Goal: Task Accomplishment & Management: Manage account settings

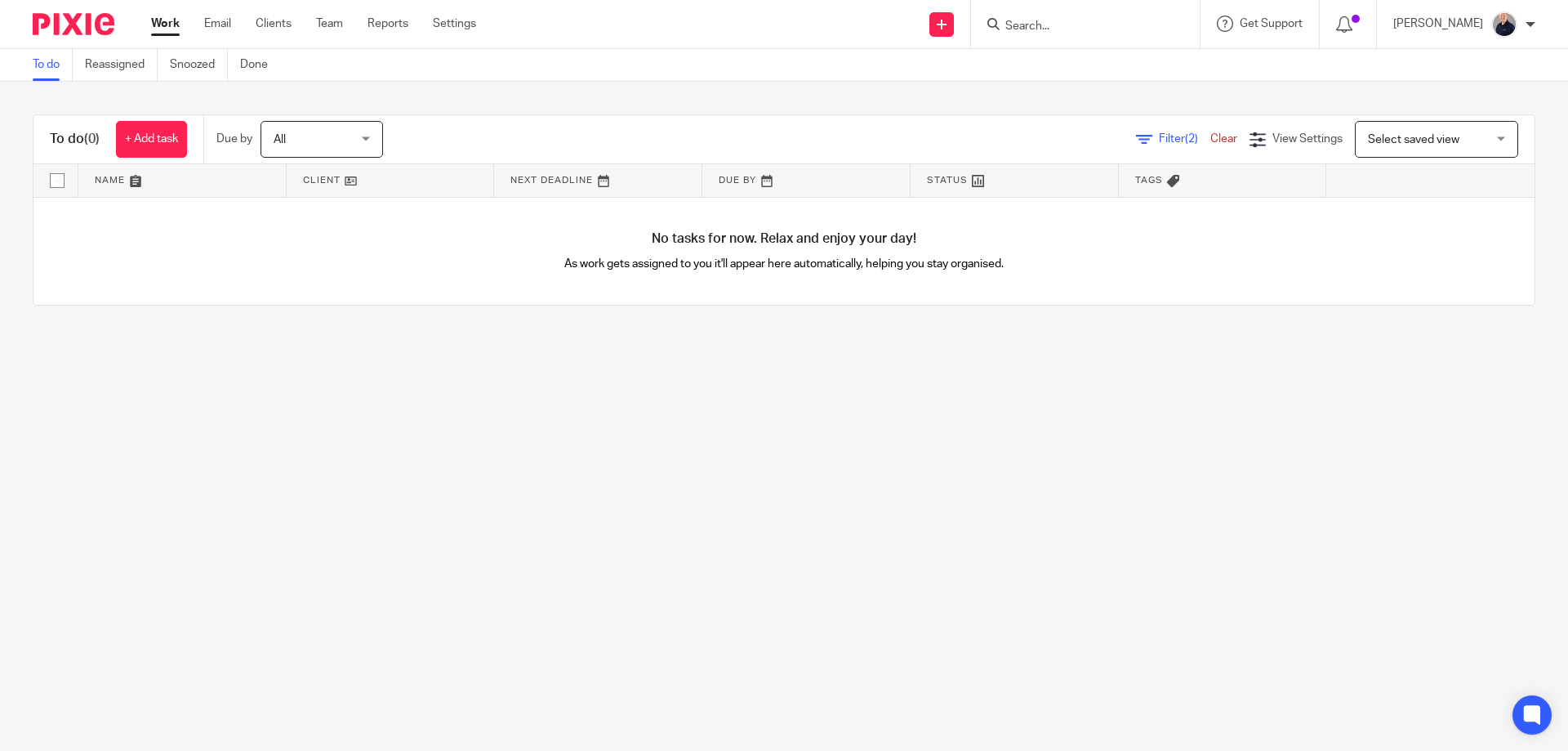
click at [170, 23] on link "Work" at bounding box center [165, 23] width 28 height 16
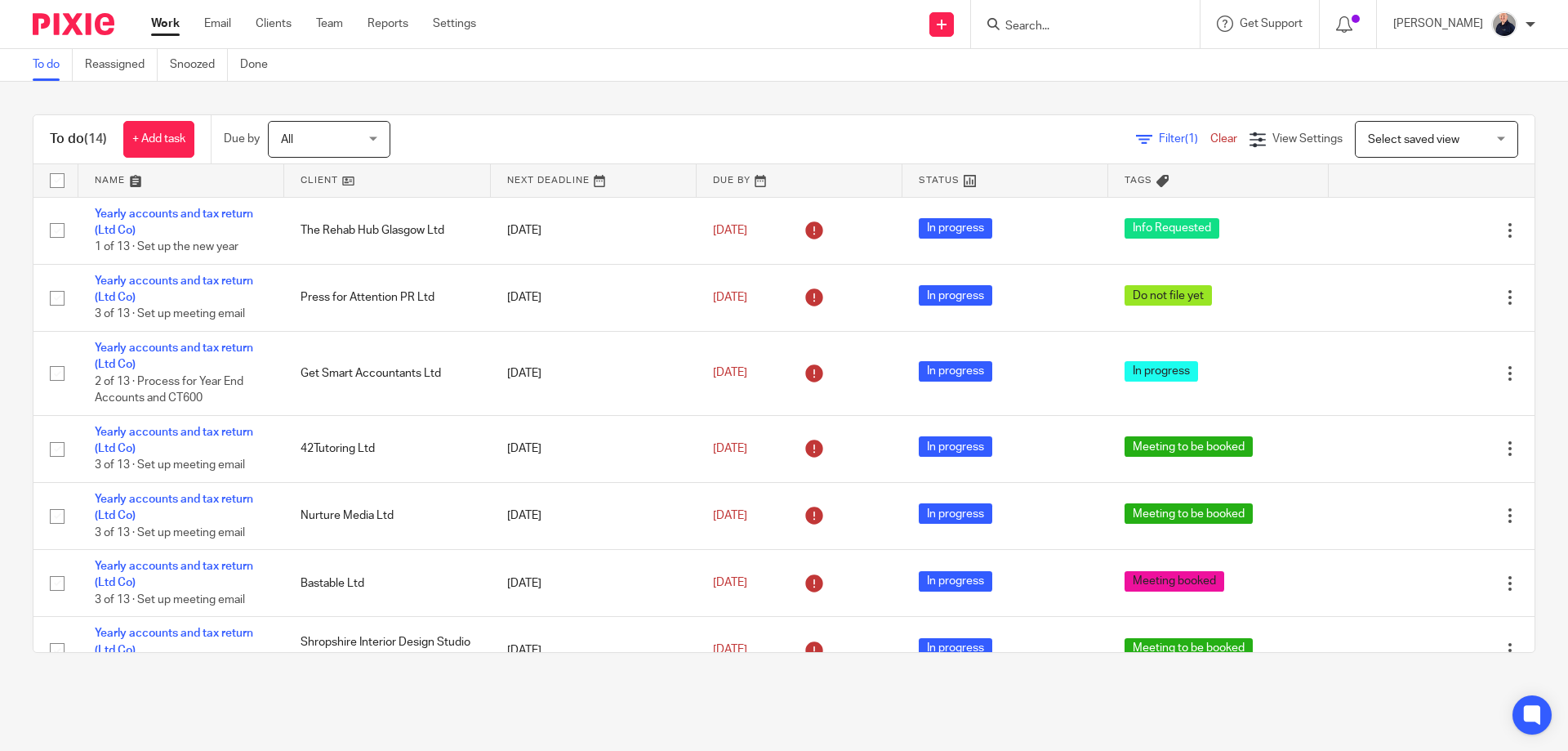
click at [1062, 28] on input "Search" at bounding box center [1077, 26] width 147 height 15
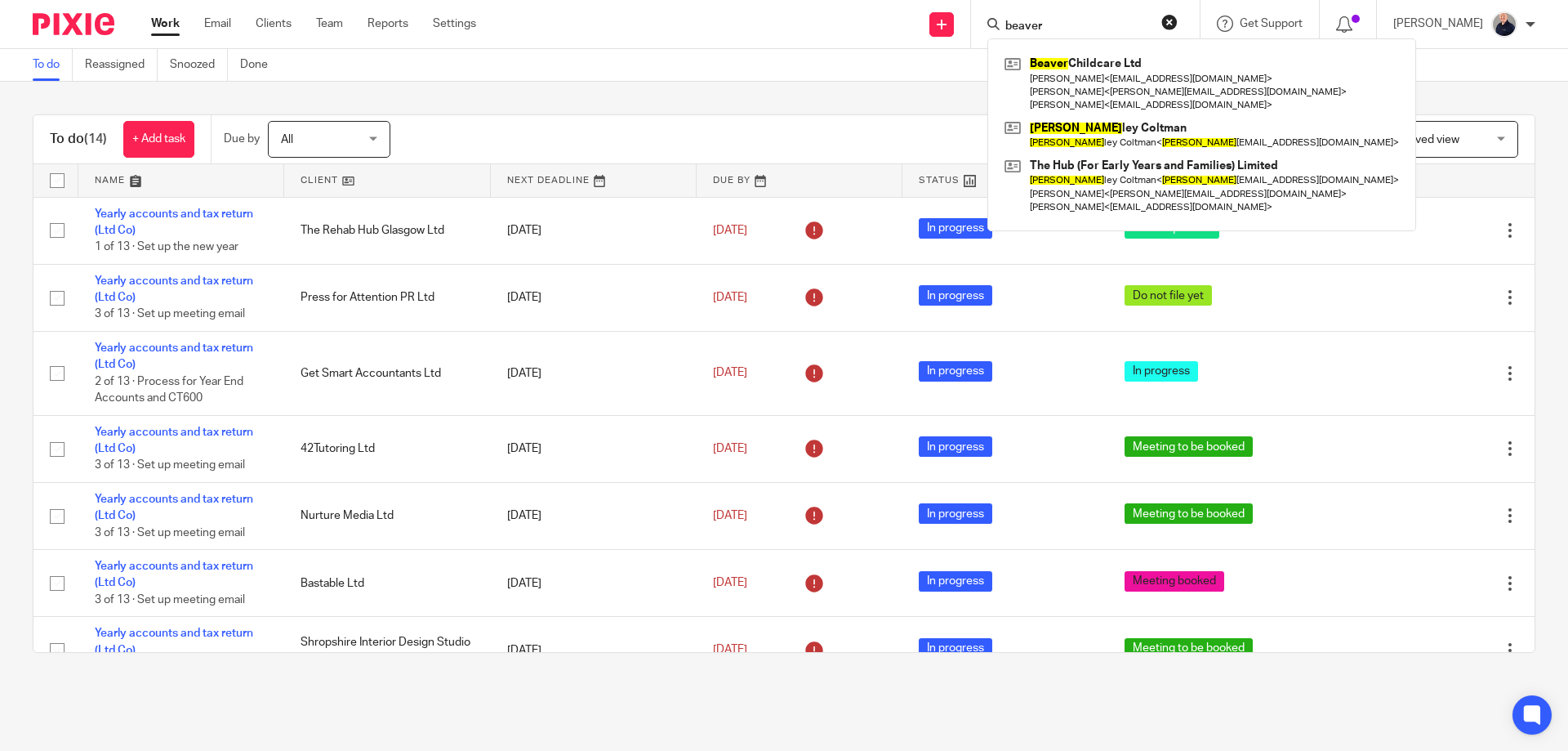
type input "beaver"
click button "submit" at bounding box center [0, 0] width 0 height 0
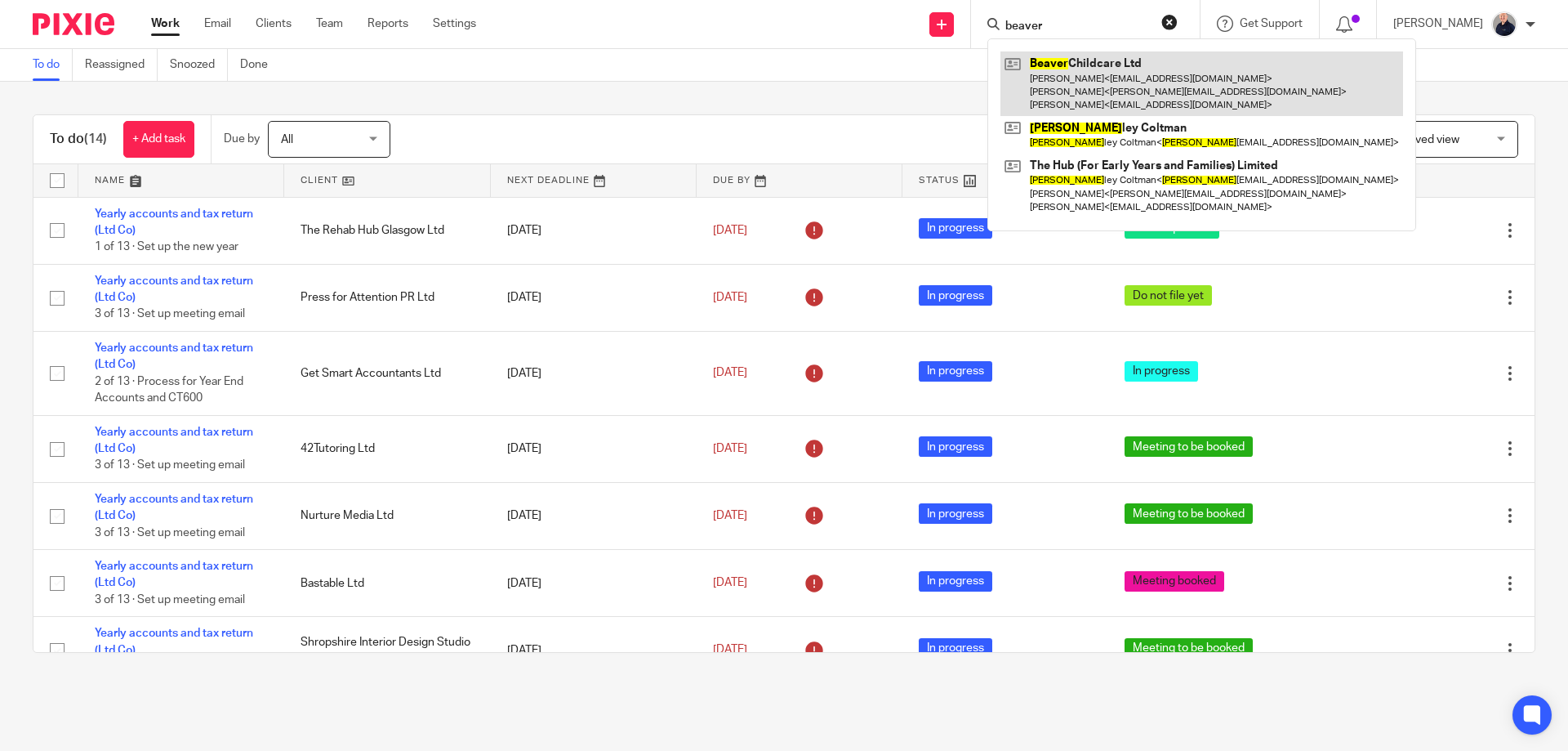
click at [1076, 82] on link at bounding box center [1201, 83] width 402 height 65
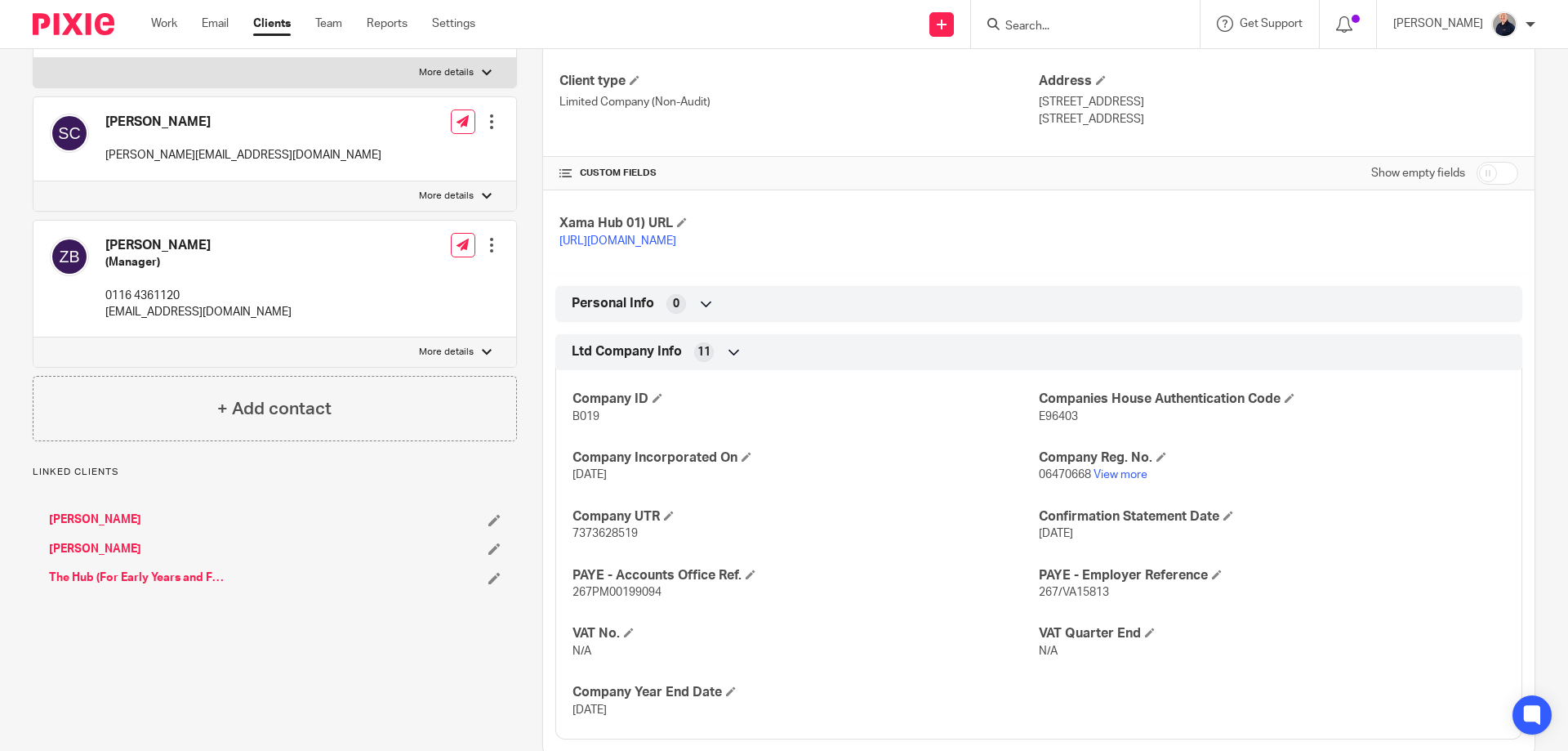
scroll to position [301, 0]
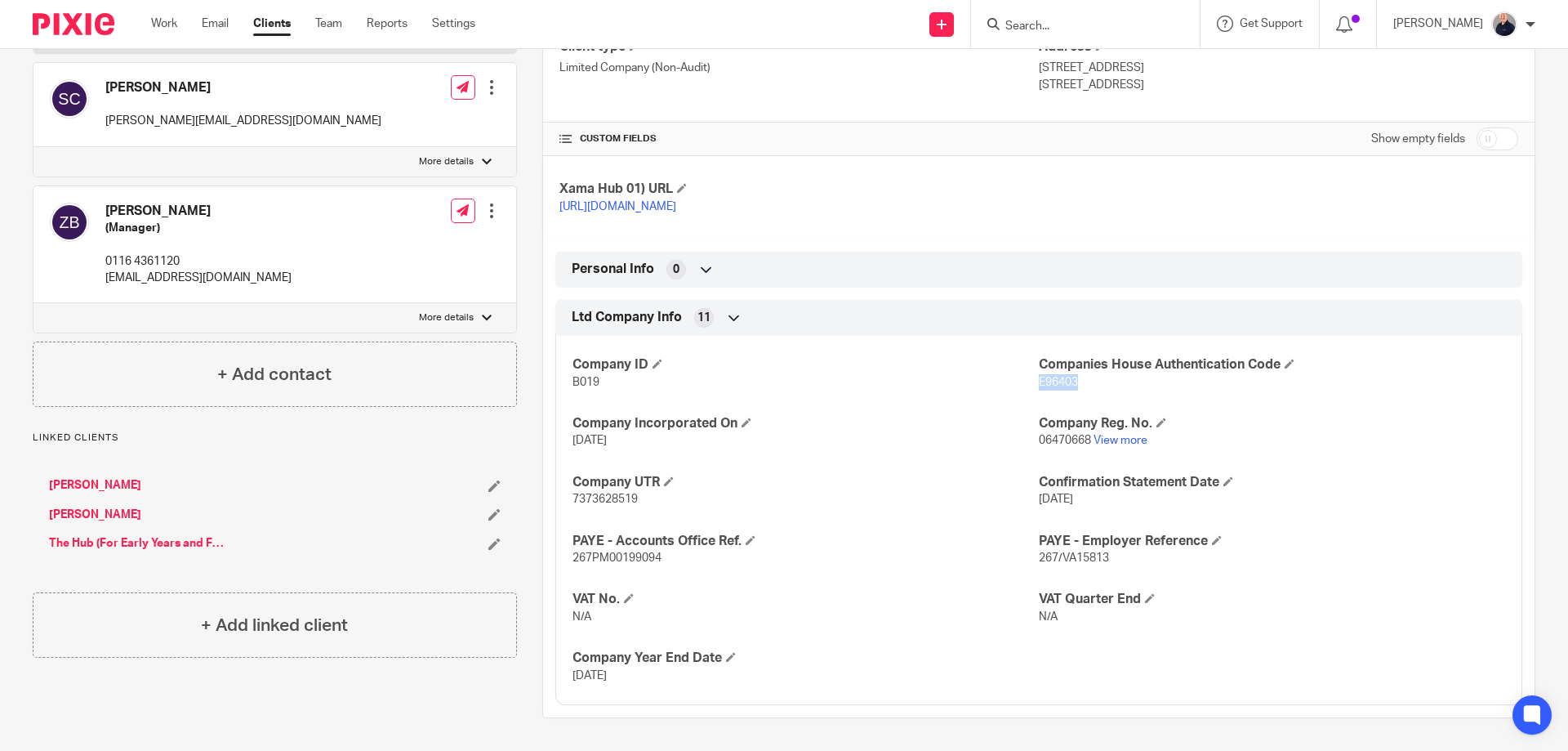
click at [1068, 382] on span "E96403" at bounding box center [1058, 382] width 39 height 12
copy span "E96403"
click at [81, 536] on link "The Hub (For Early Years and Families) Limited" at bounding box center [140, 543] width 180 height 16
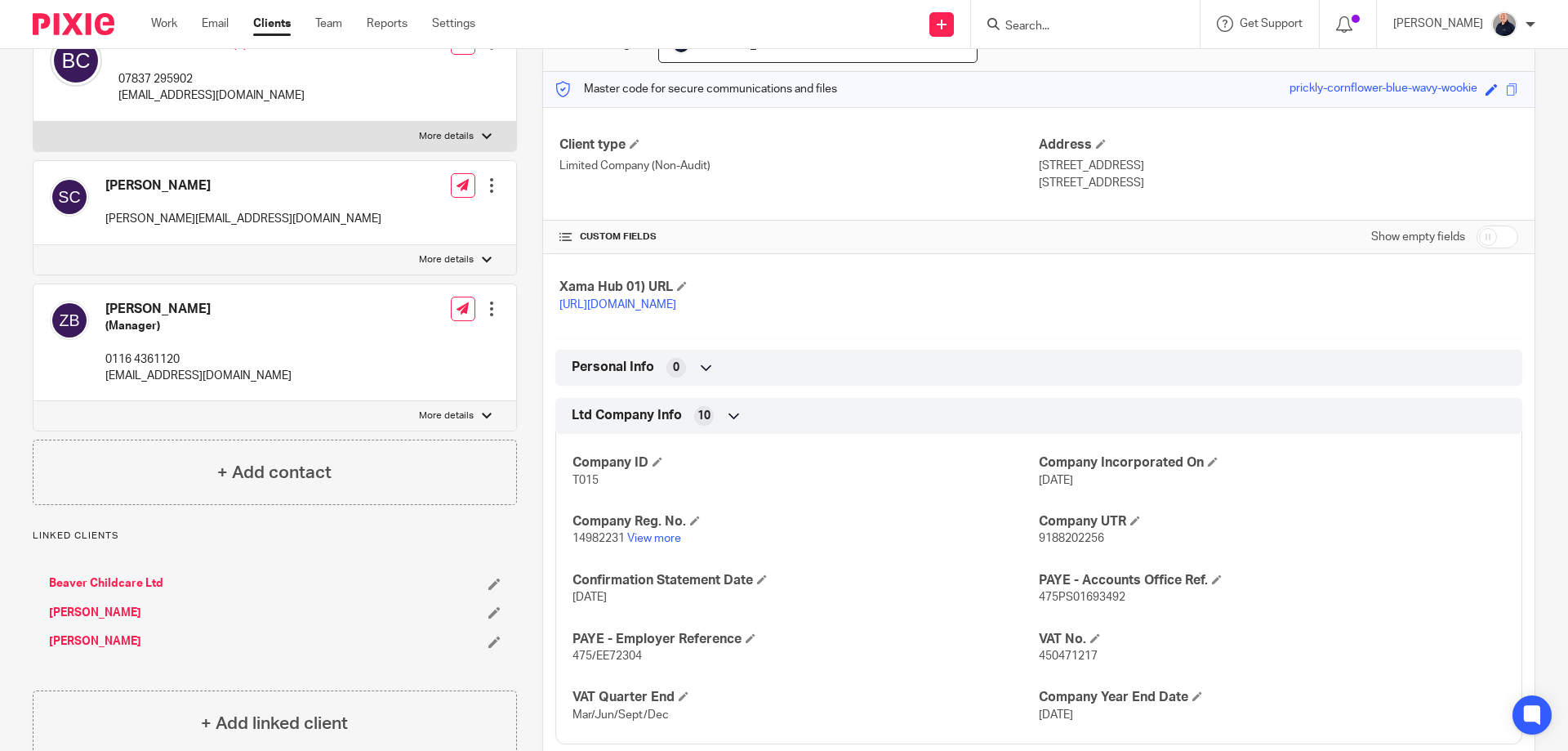
scroll to position [218, 0]
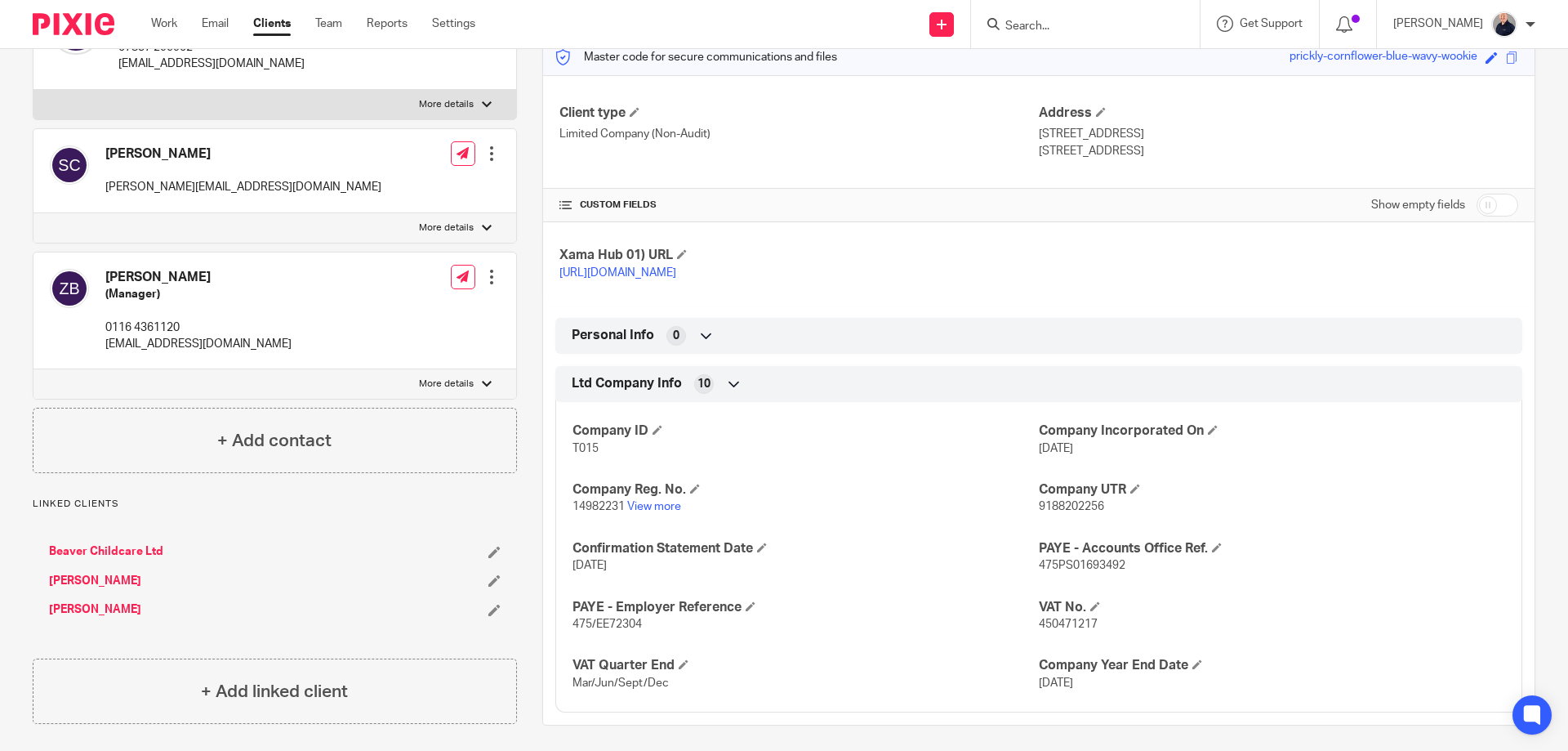
click at [1493, 212] on input "checkbox" at bounding box center [1497, 206] width 42 height 23
checkbox input "true"
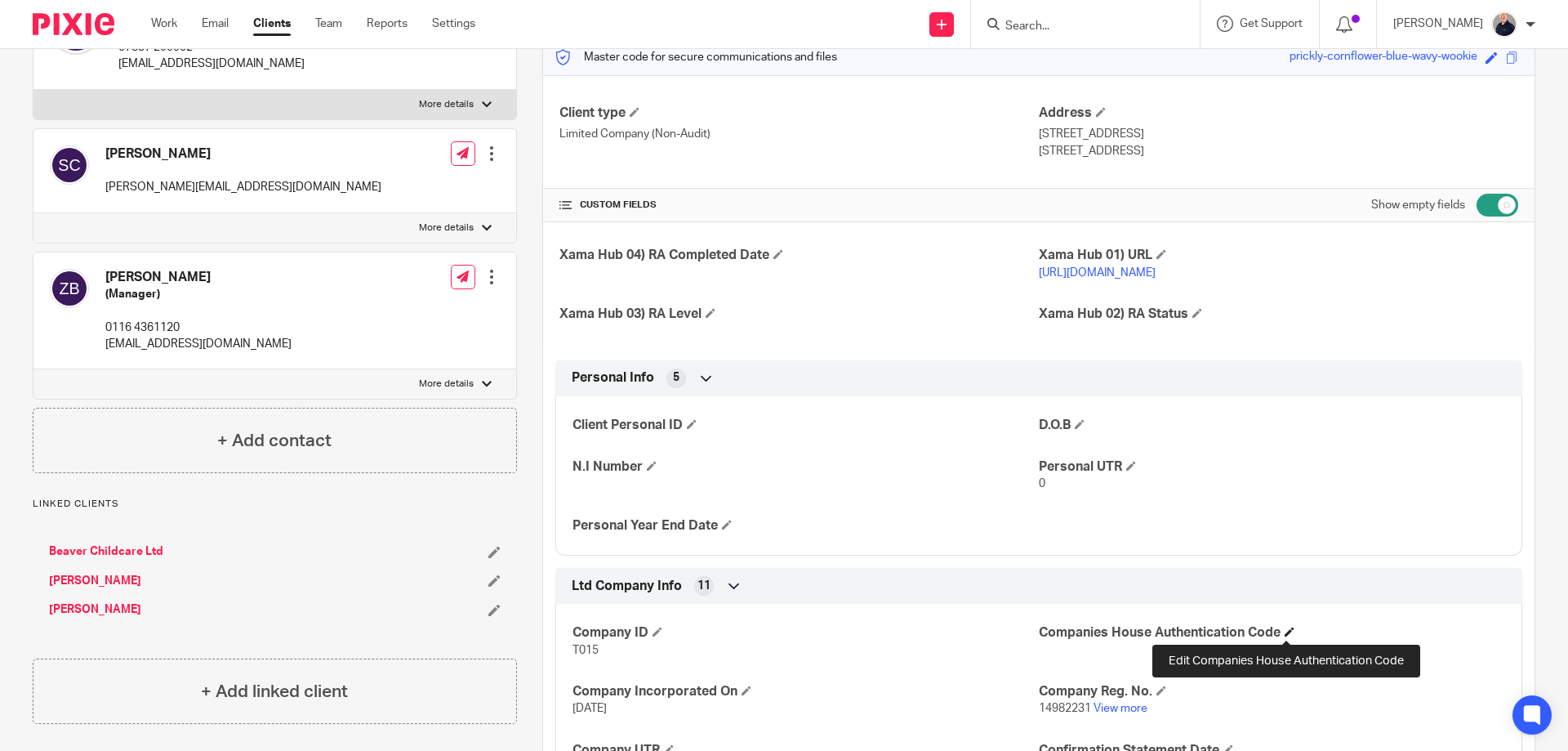
click at [1285, 634] on span at bounding box center [1290, 632] width 10 height 10
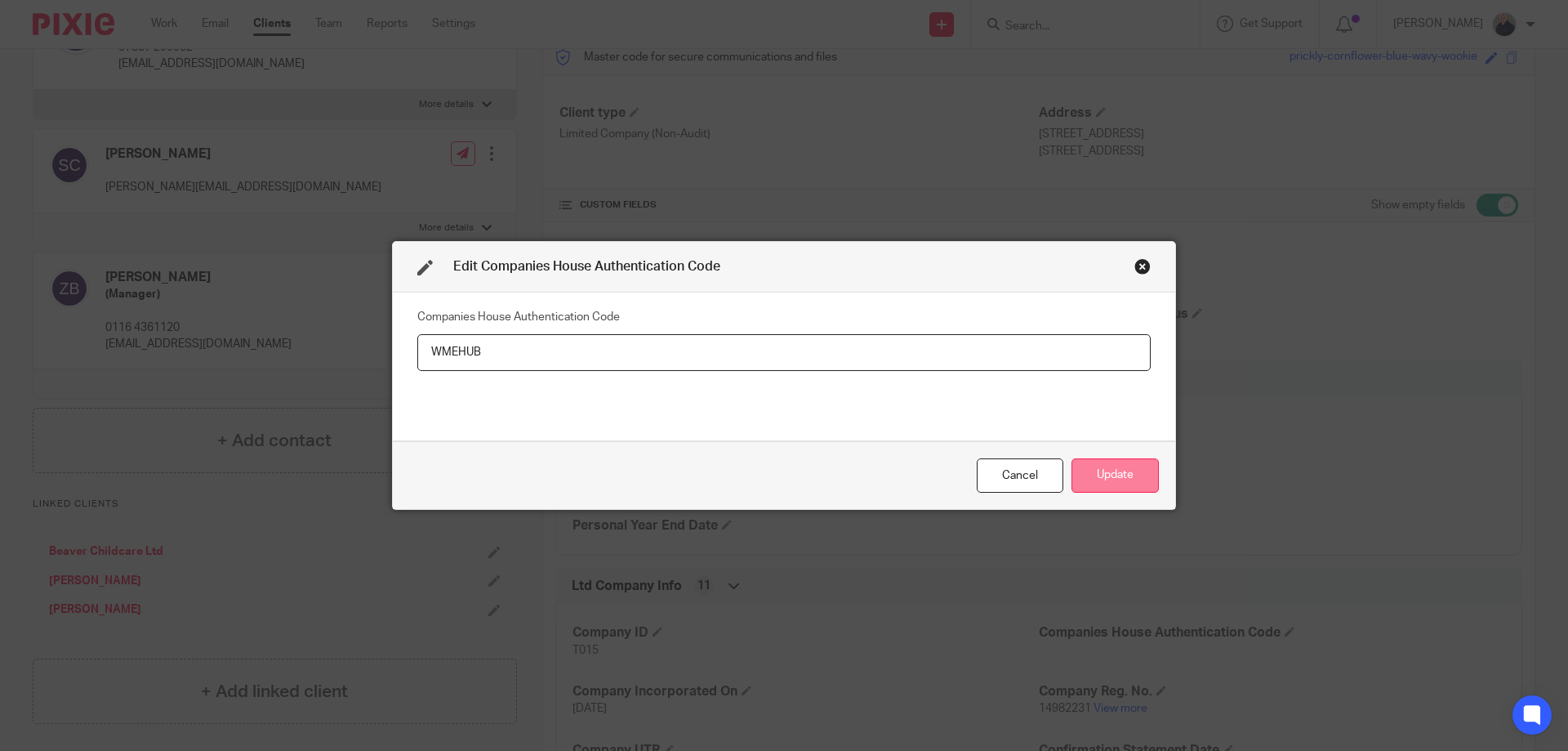
type input "WMEHUB"
click at [1109, 484] on button "Update" at bounding box center [1115, 475] width 87 height 35
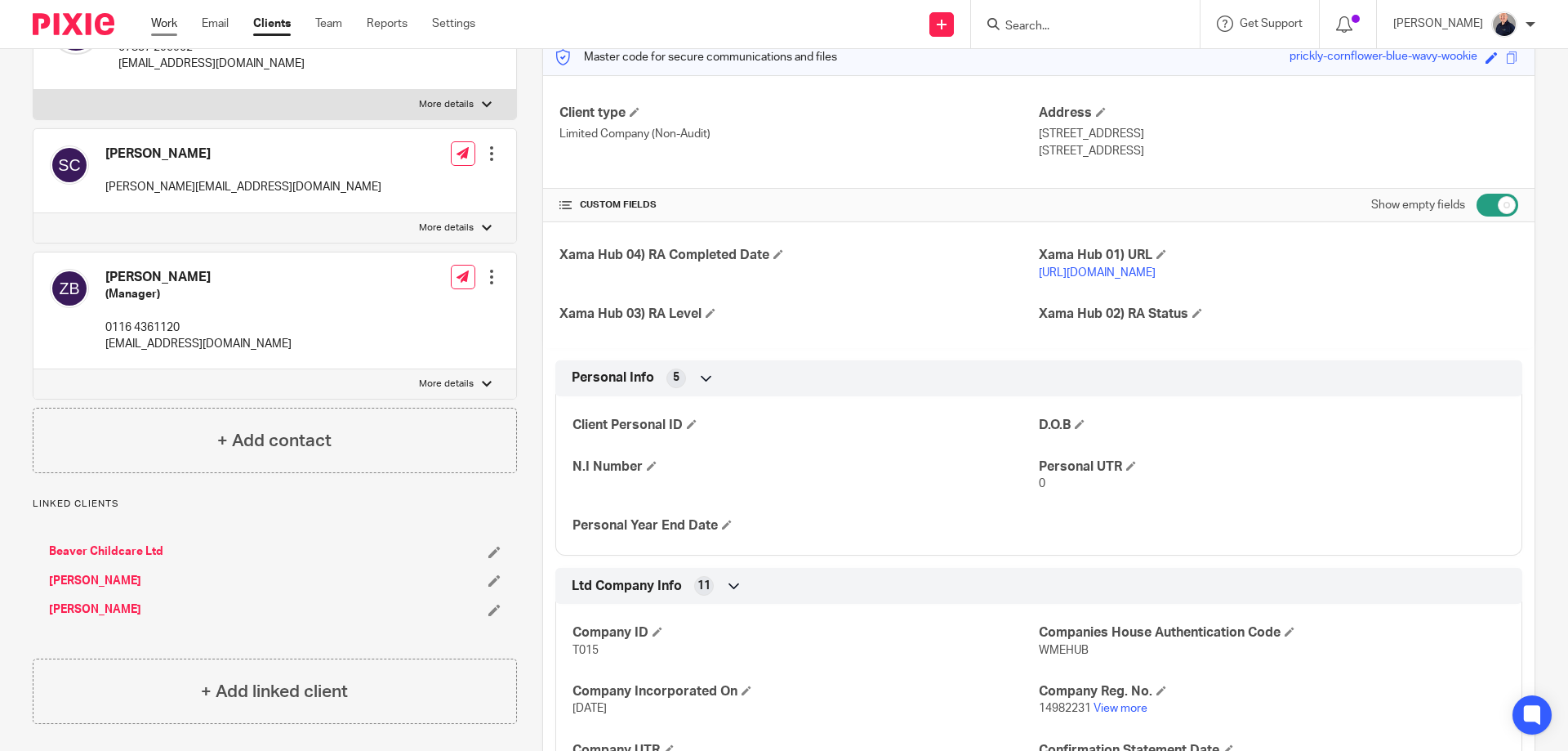
click at [169, 21] on link "Work" at bounding box center [164, 23] width 26 height 16
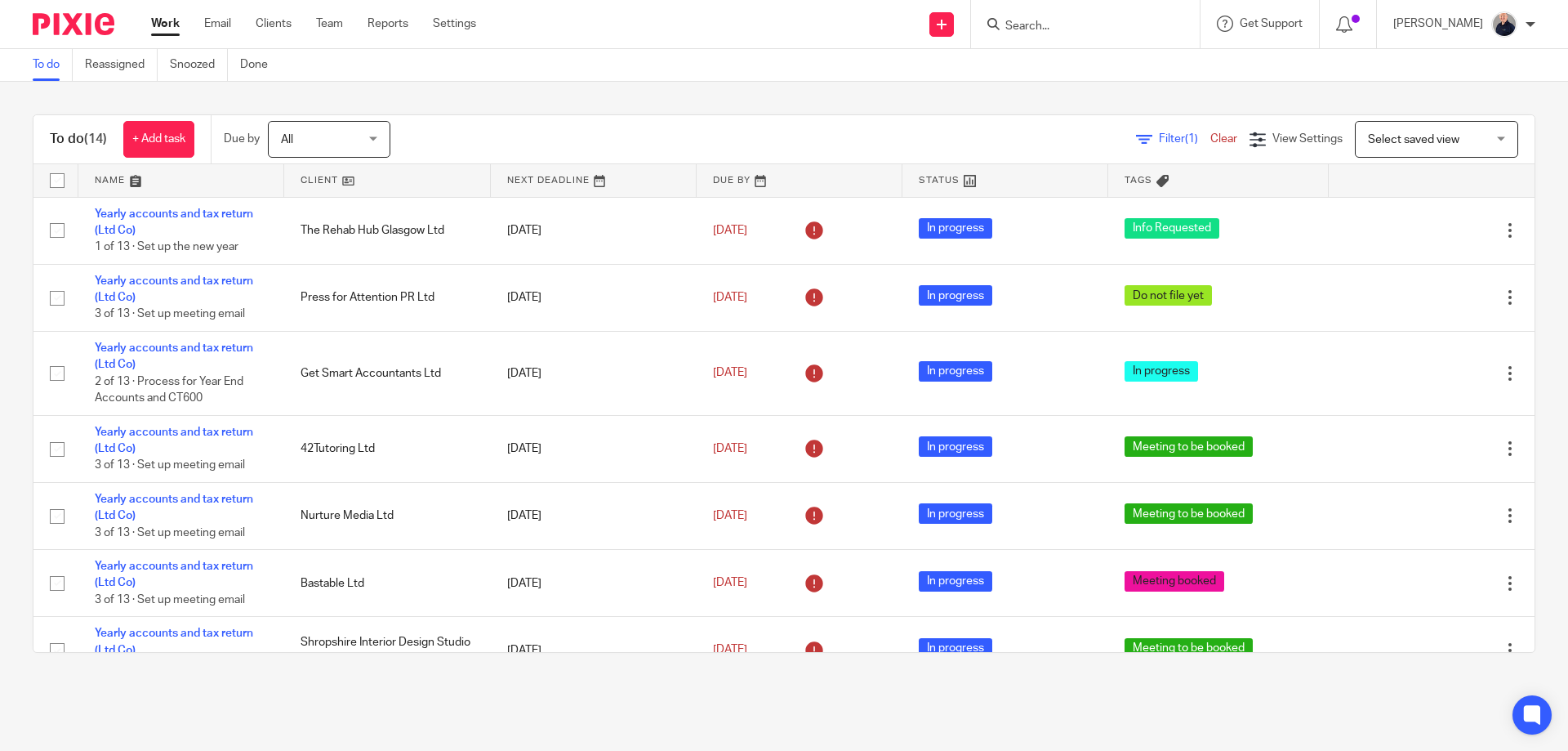
click at [112, 179] on link at bounding box center [181, 180] width 206 height 33
